Goal: Information Seeking & Learning: Find contact information

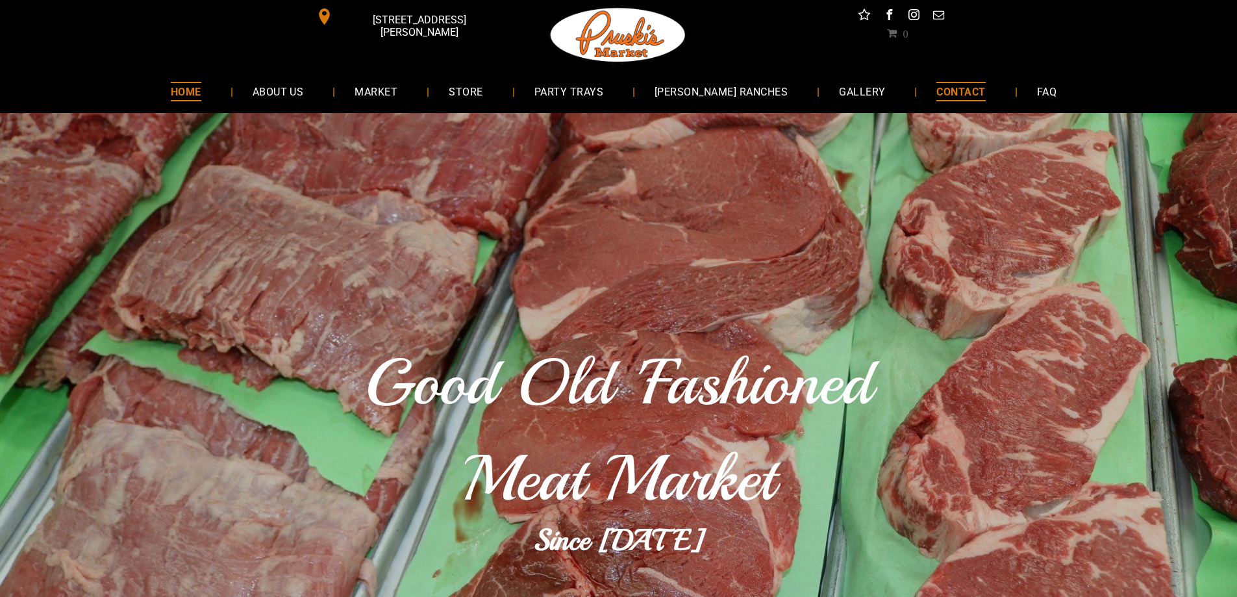
click at [961, 106] on link "CONTACT" at bounding box center [961, 91] width 88 height 34
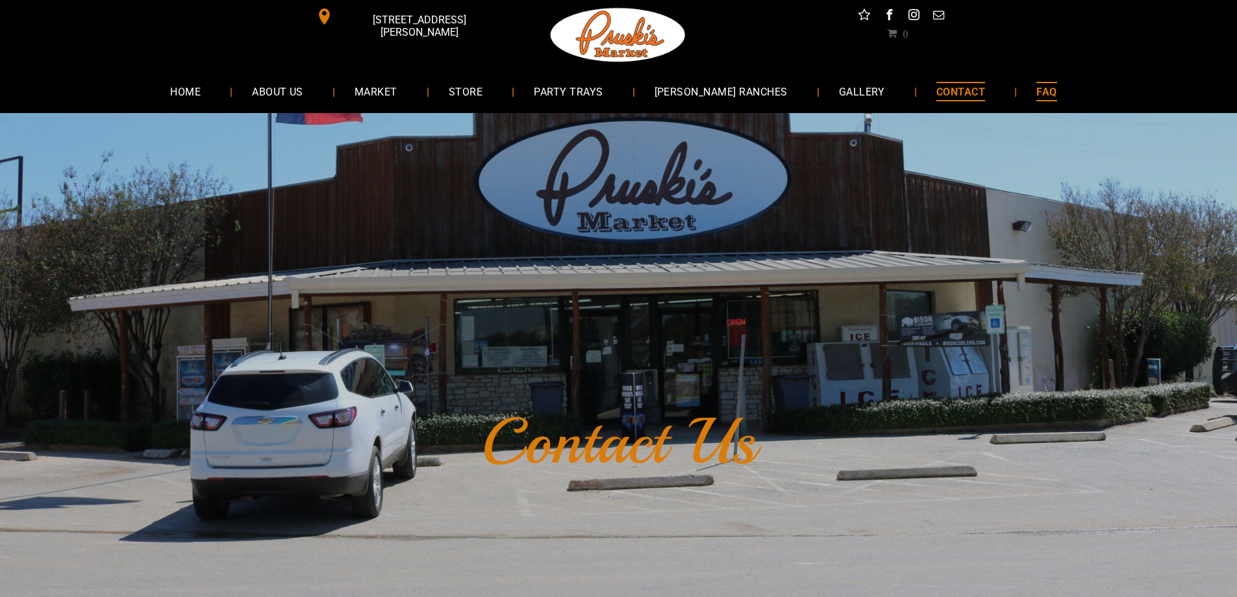
click at [1037, 92] on span "FAQ" at bounding box center [1047, 91] width 20 height 19
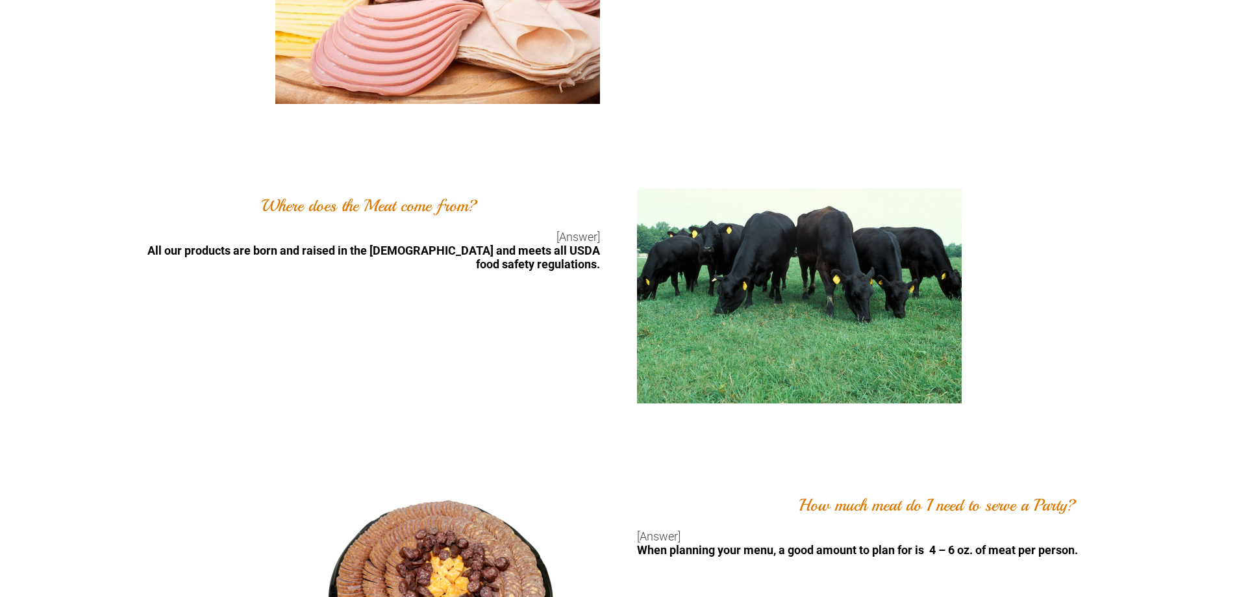
scroll to position [520, 0]
